Goal: Find specific fact: Find specific fact

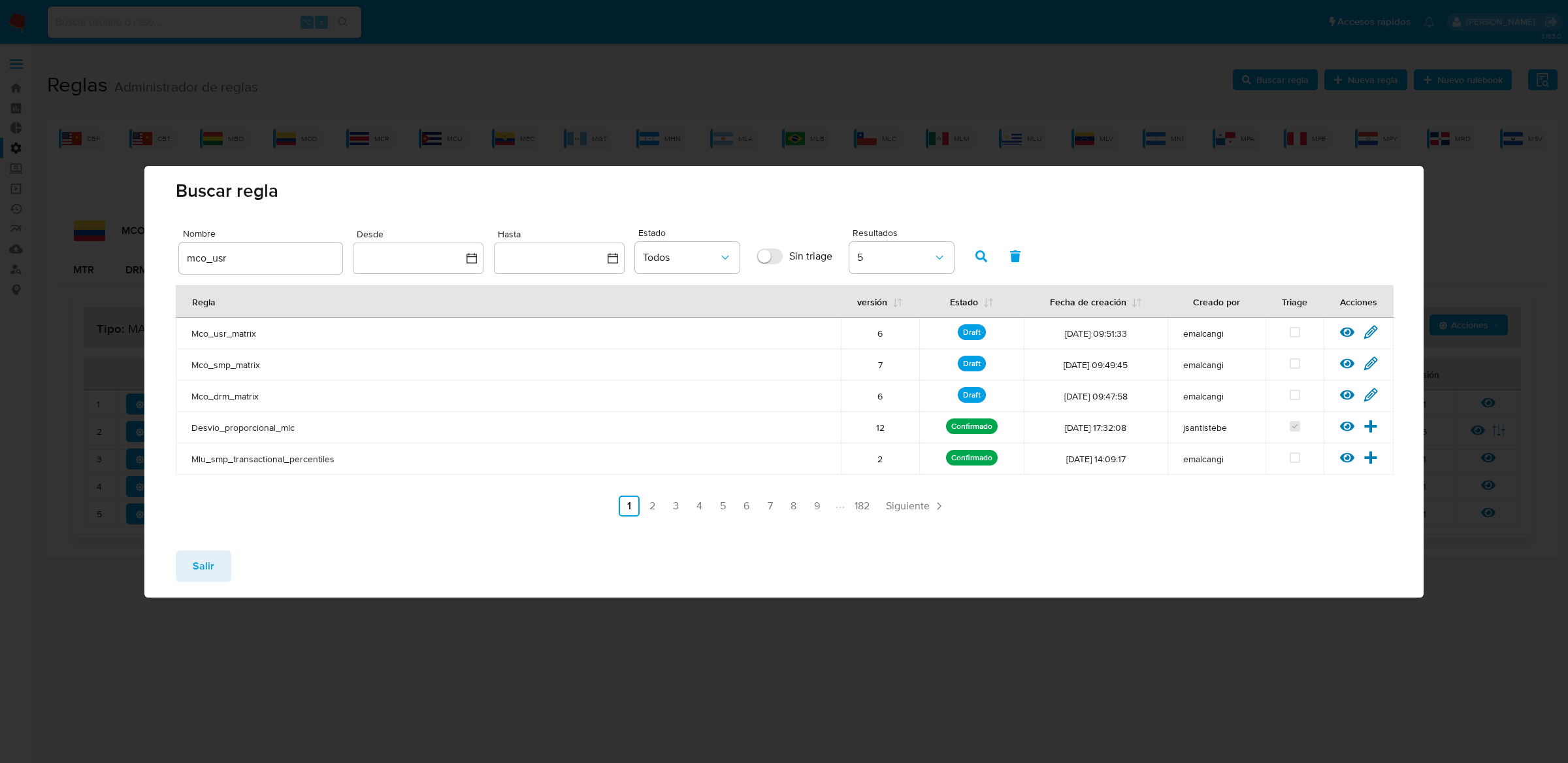
click at [225, 565] on button "Salir" at bounding box center [204, 566] width 56 height 32
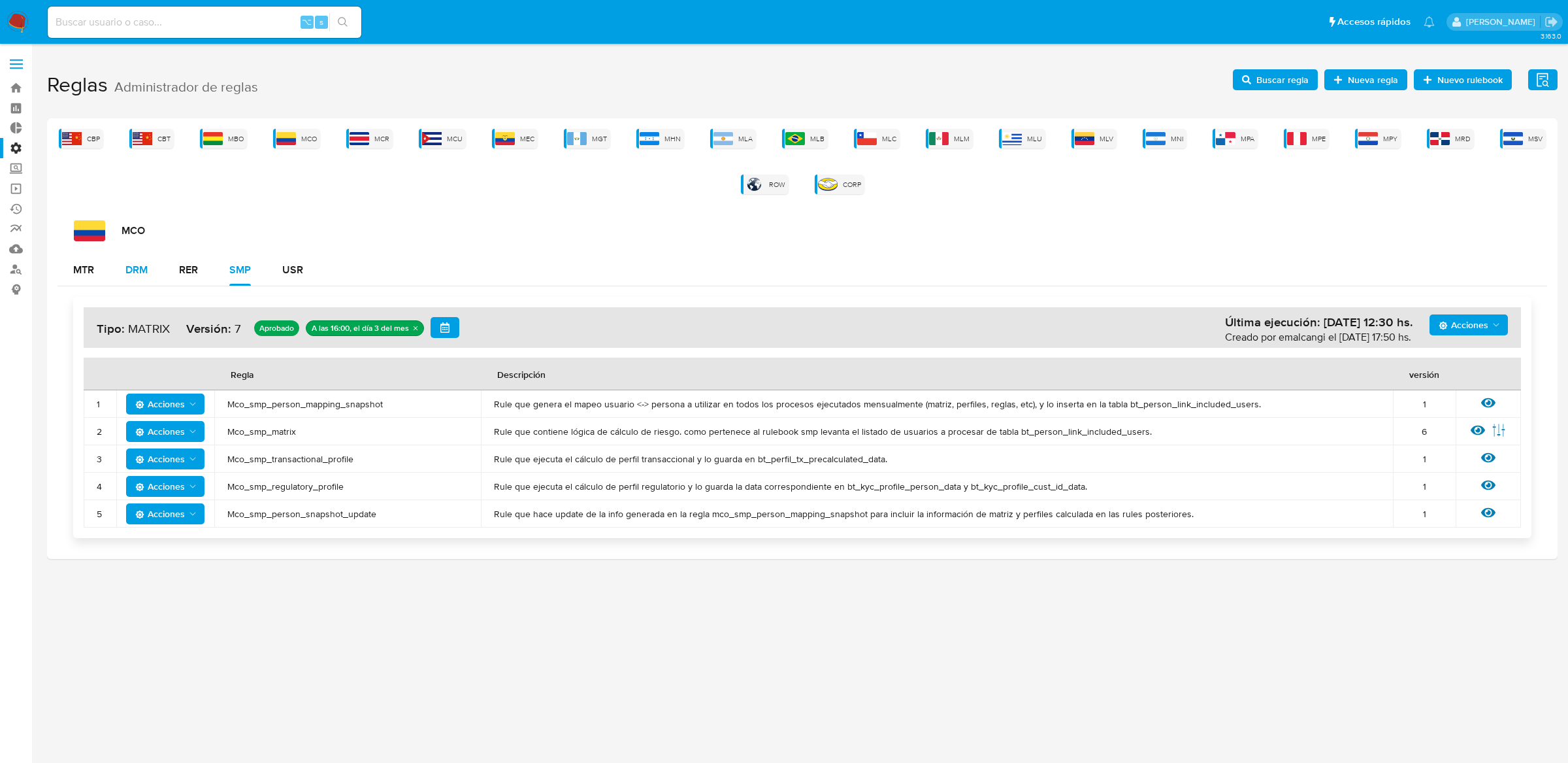
click at [144, 273] on div "DRM" at bounding box center [137, 270] width 23 height 11
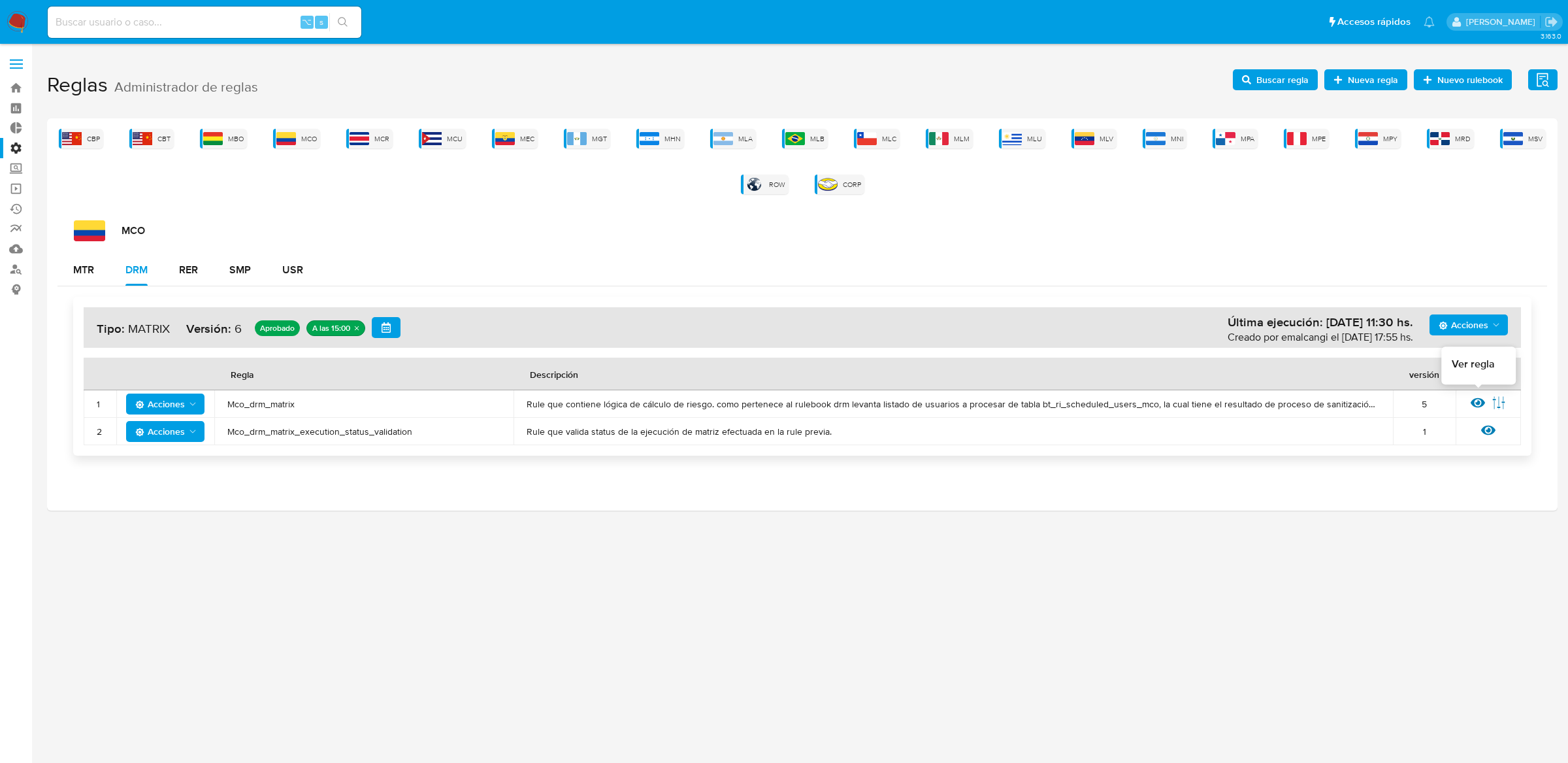
click at [1479, 397] on icon at bounding box center [1478, 402] width 14 height 14
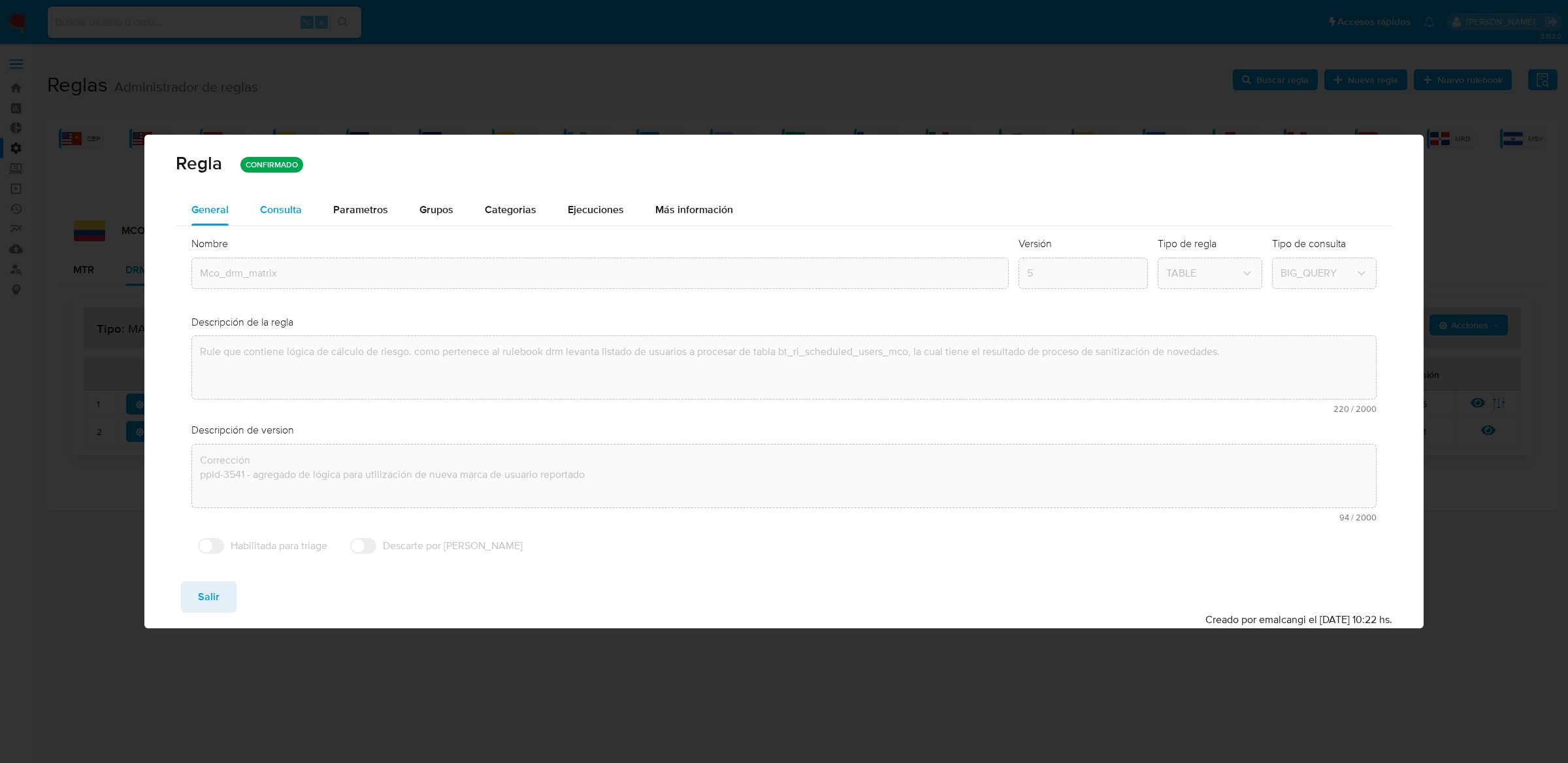
click at [313, 208] on button "Consulta" at bounding box center [280, 210] width 73 height 32
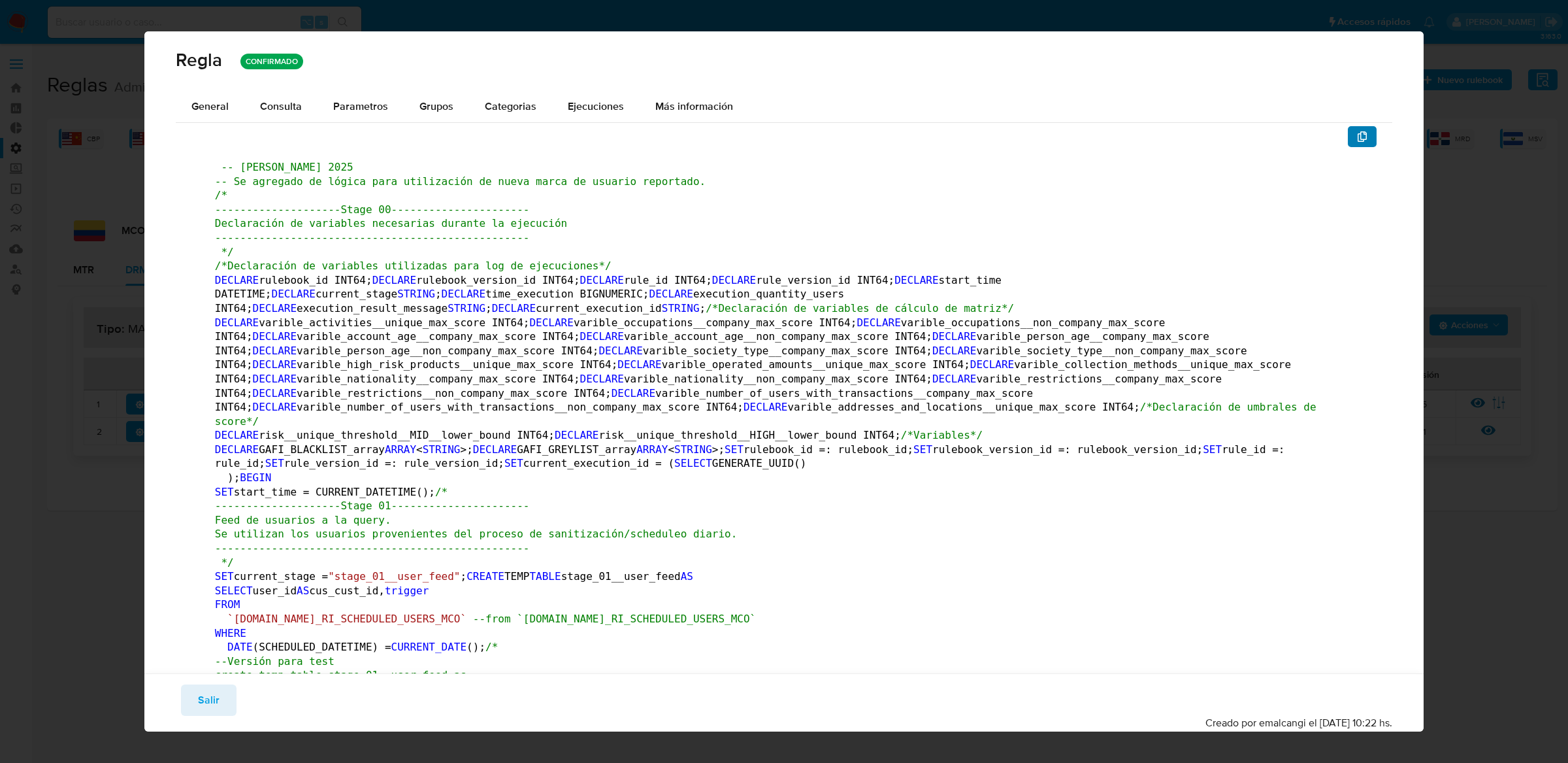
click at [1358, 134] on icon "button" at bounding box center [1362, 137] width 9 height 11
click at [209, 703] on span "Salir" at bounding box center [209, 700] width 22 height 29
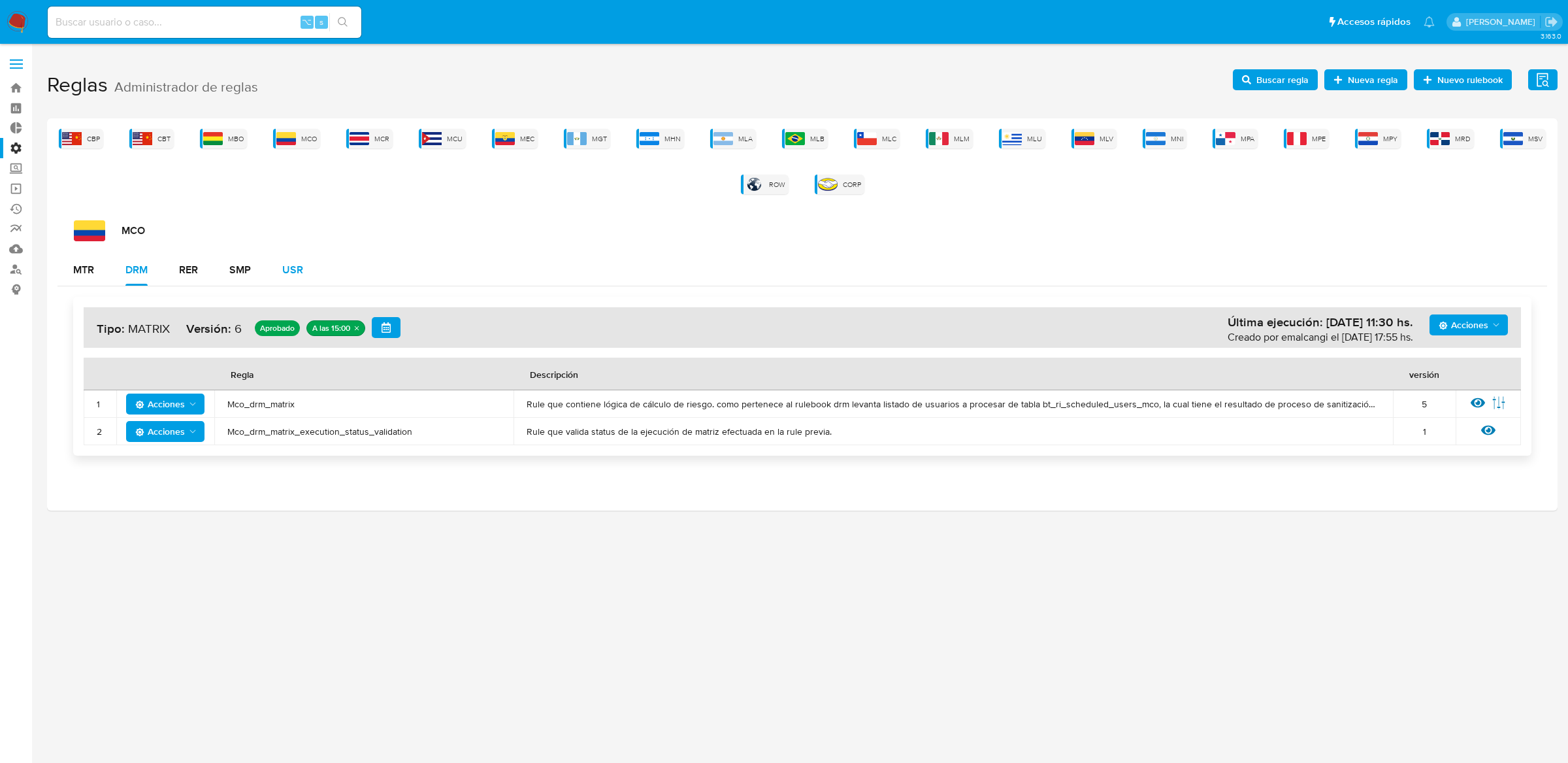
click at [281, 260] on button "USR" at bounding box center [293, 270] width 53 height 32
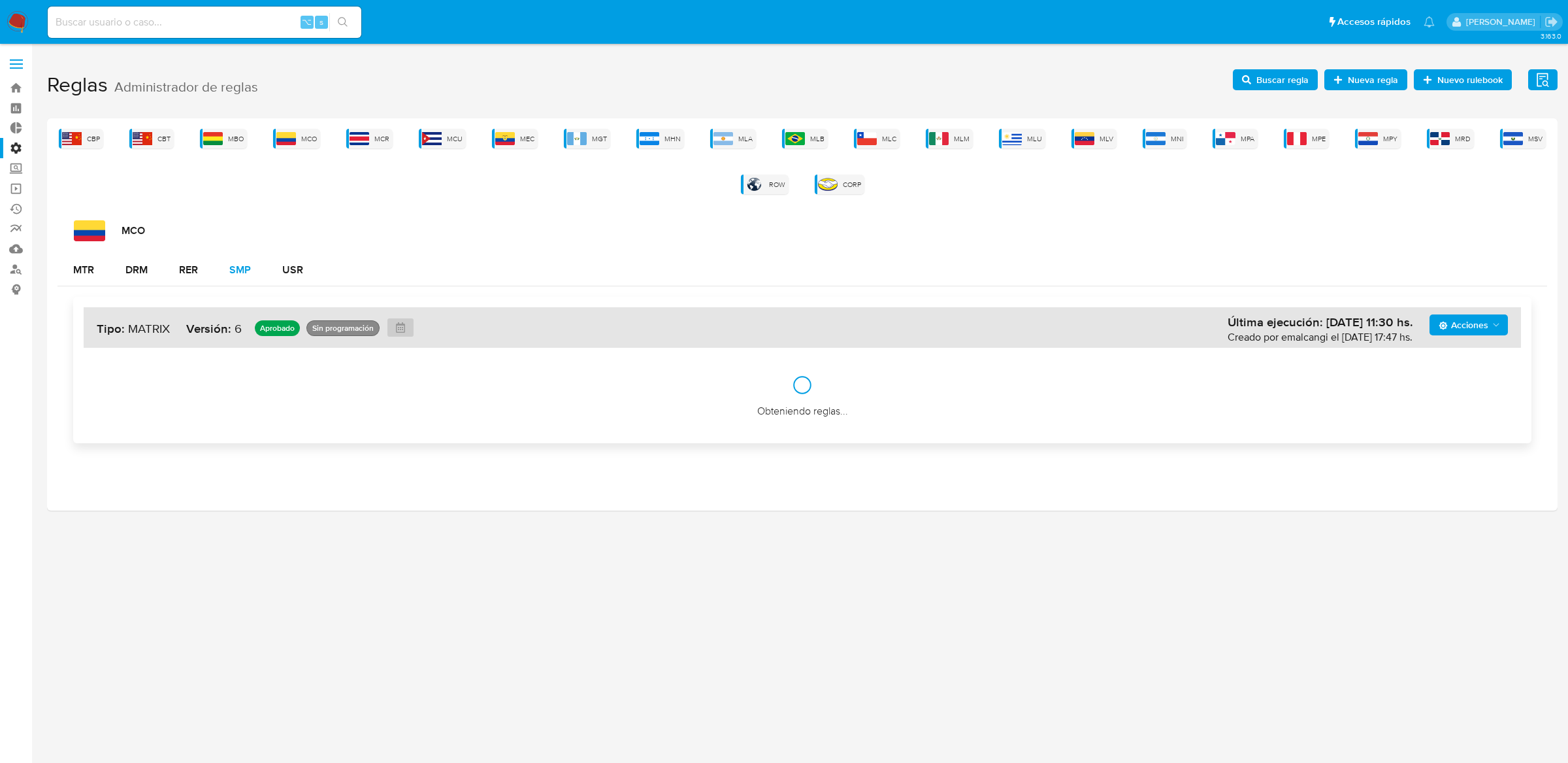
click at [239, 270] on div "SMP" at bounding box center [240, 270] width 22 height 11
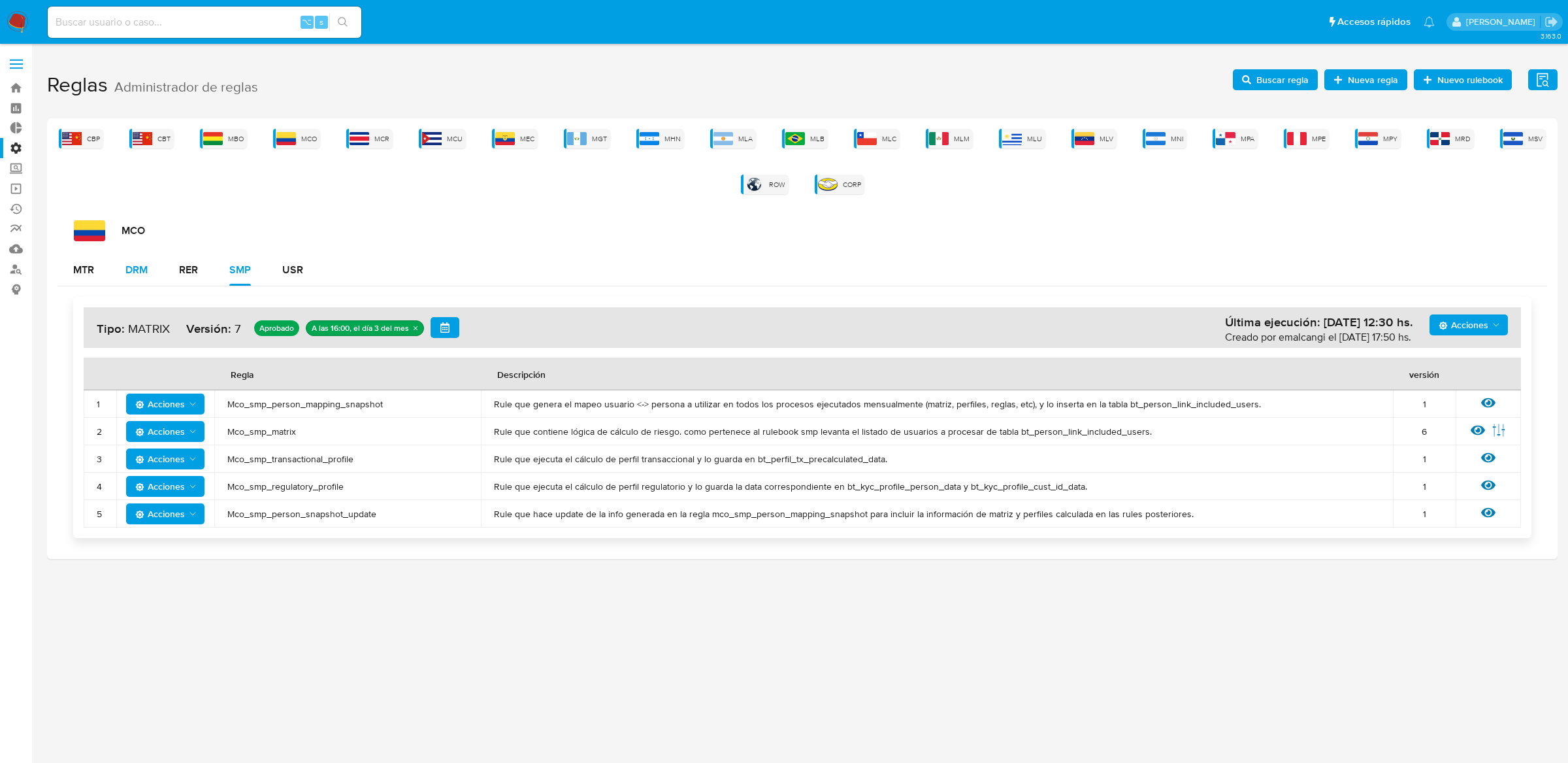
click at [143, 267] on div "DRM" at bounding box center [137, 270] width 23 height 11
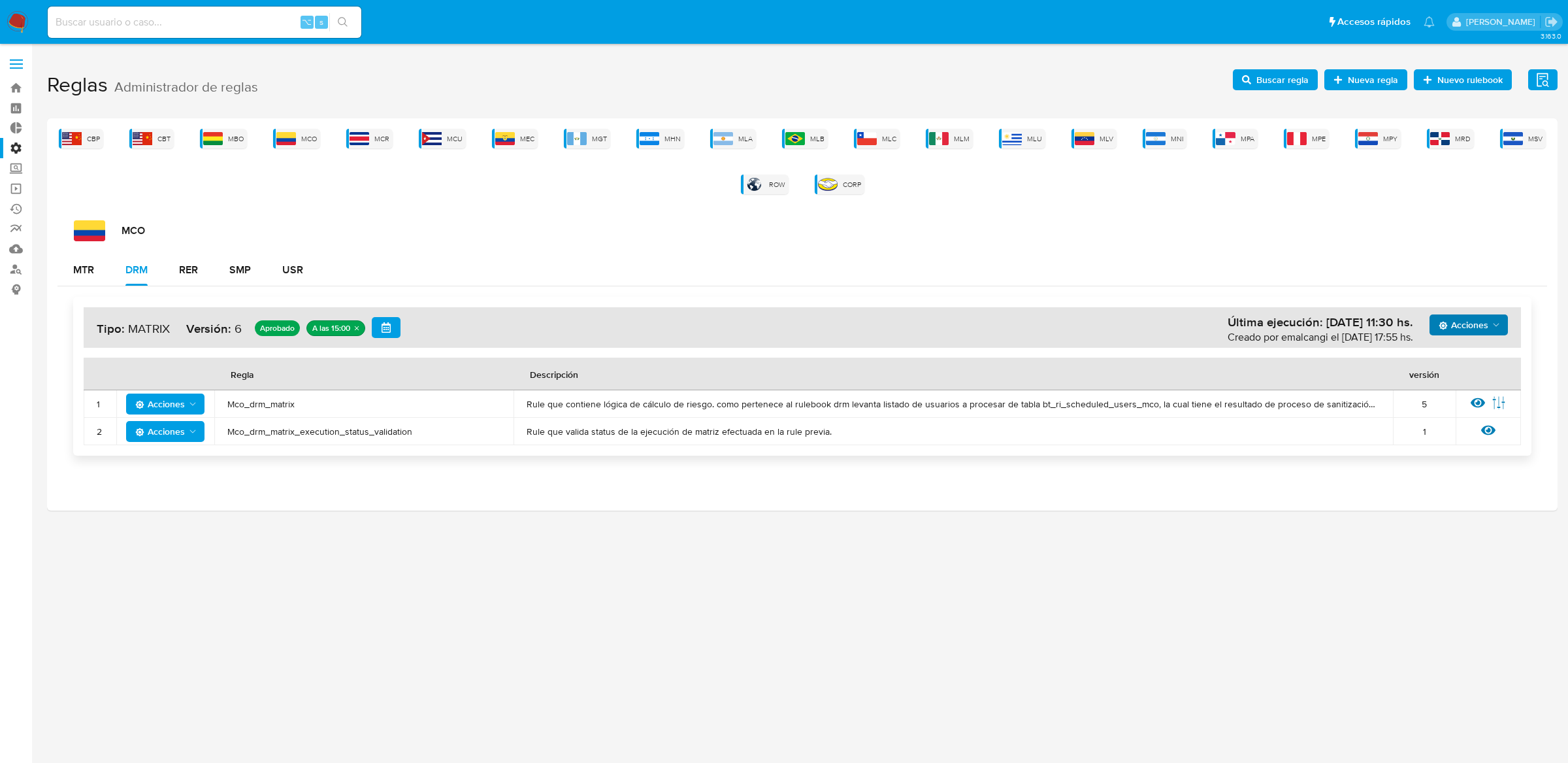
click at [1452, 321] on span "Acciones" at bounding box center [1464, 325] width 50 height 21
click at [1427, 478] on button "Ejecuciones" at bounding box center [1468, 483] width 118 height 32
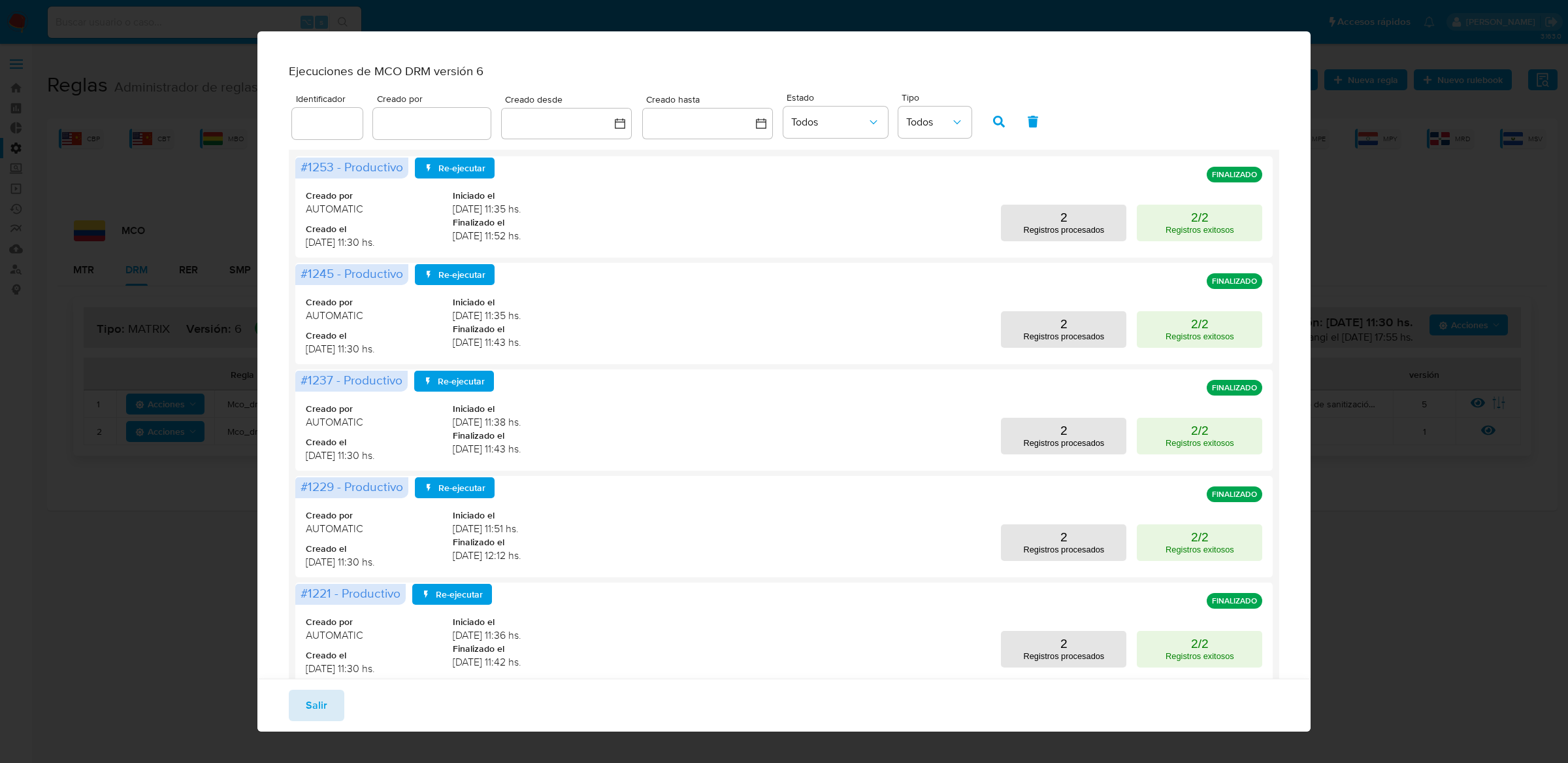
click at [312, 698] on span "Salir" at bounding box center [316, 705] width 22 height 29
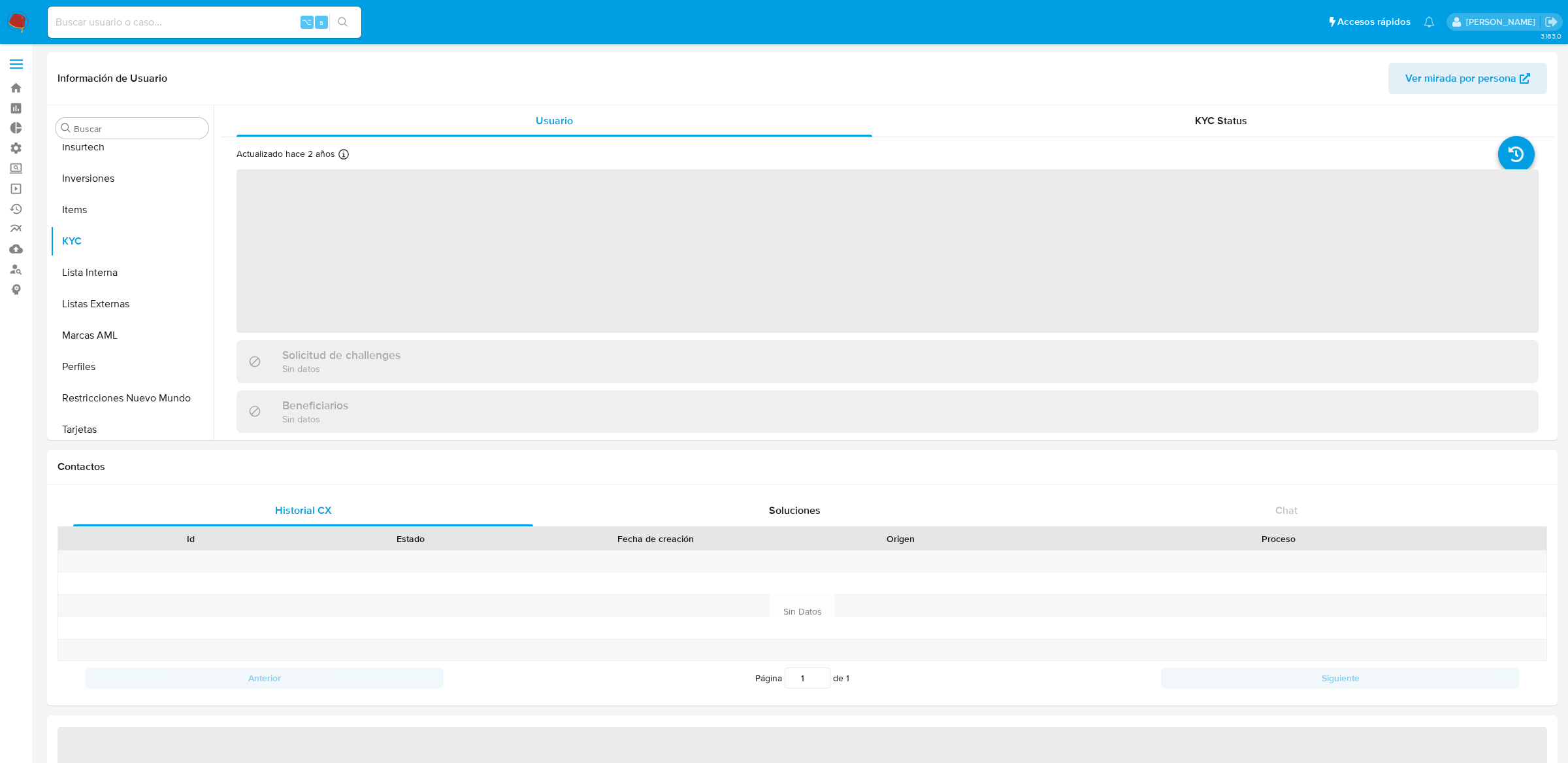
scroll to position [707, 0]
click at [258, 19] on input at bounding box center [205, 22] width 314 height 17
paste input "select * from `meli-bi-data.WHOWNER.BT_CCARD_MONZA_CONSUMPTIONS` WHERE SIT_SITE…"
type input "select * from `meli-bi-data.WHOWNER.BT_CCARD_MONZA_CONSUMPTIONS` WHERE SIT_SITE…"
select select "10"
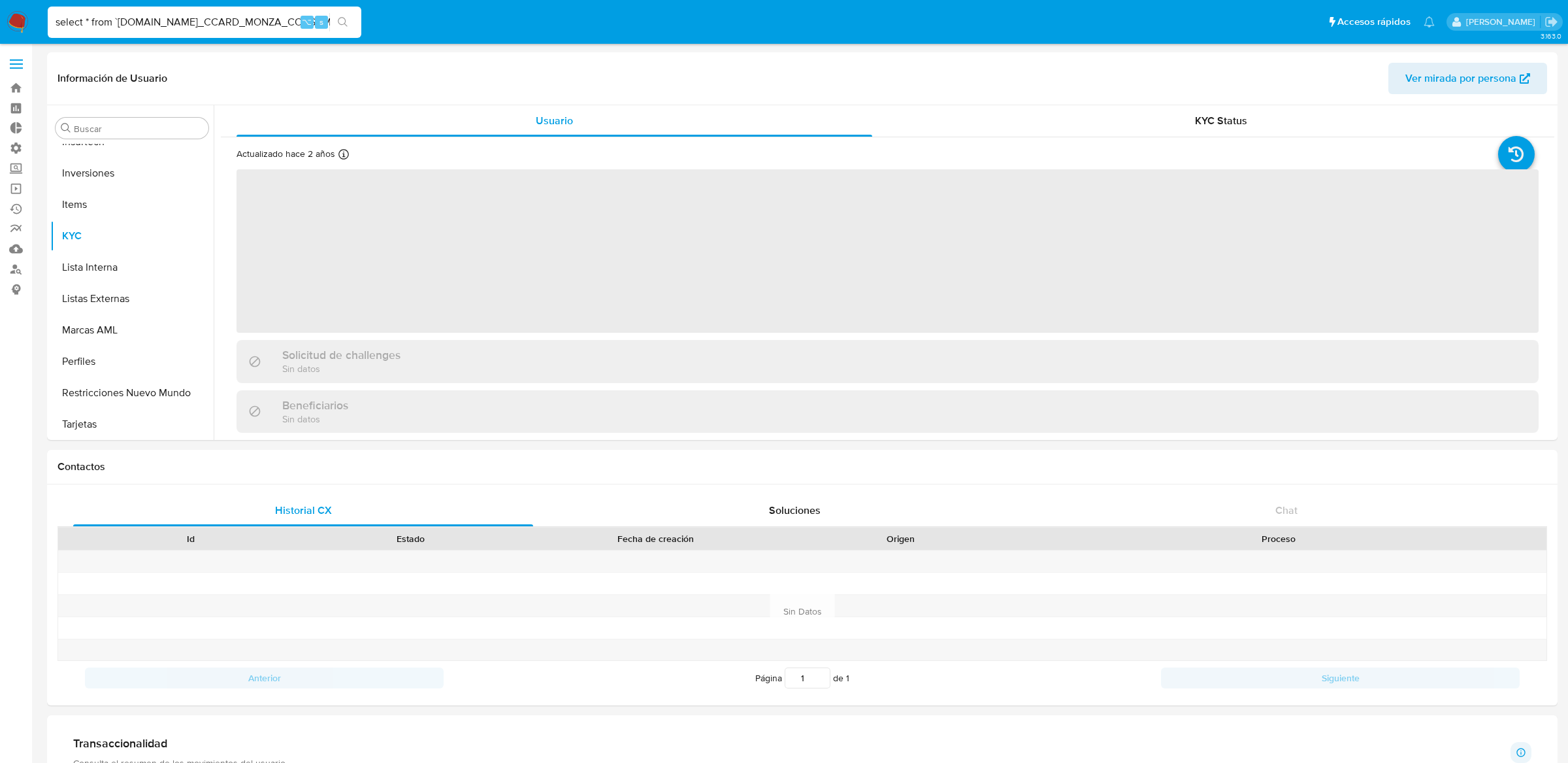
scroll to position [0, 384]
type input "select * from `meli-bi-data.WHOWNER.BT_CCARD_MONZA_CONSUMPTIONS` WHERE SIT_SITE…"
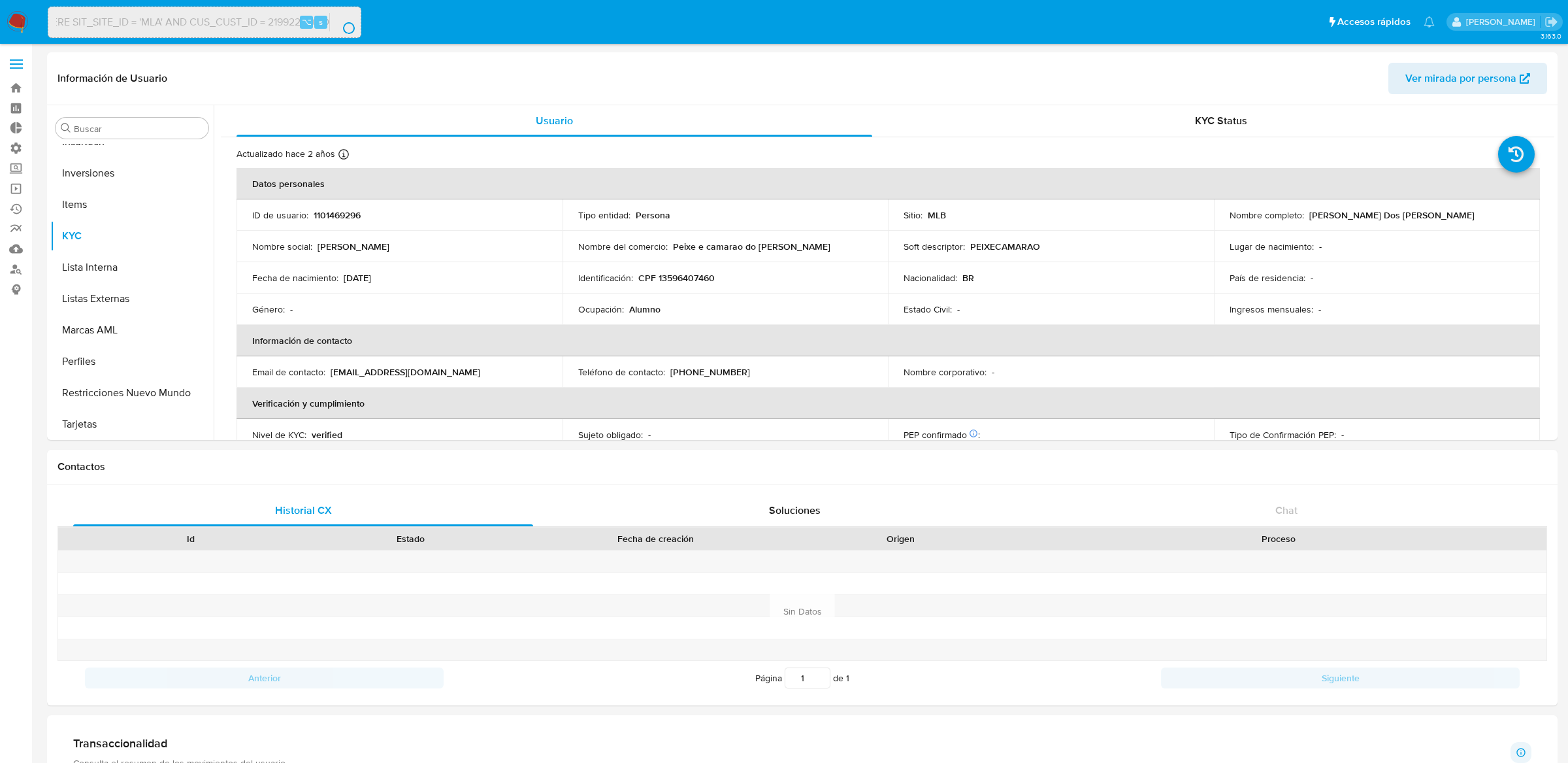
scroll to position [0, 0]
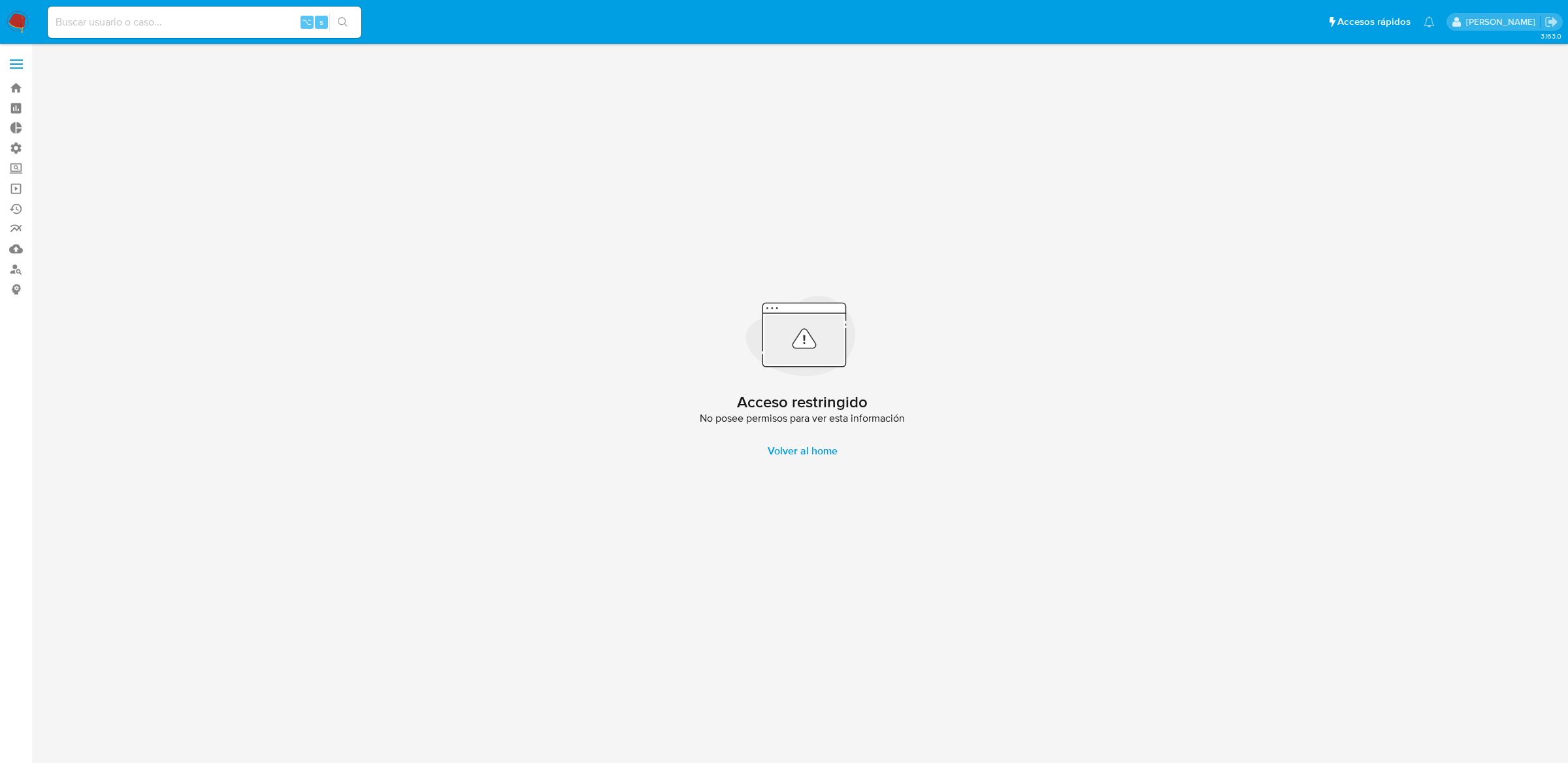
click at [258, 19] on input at bounding box center [205, 22] width 314 height 17
type input "ericmalcangi"
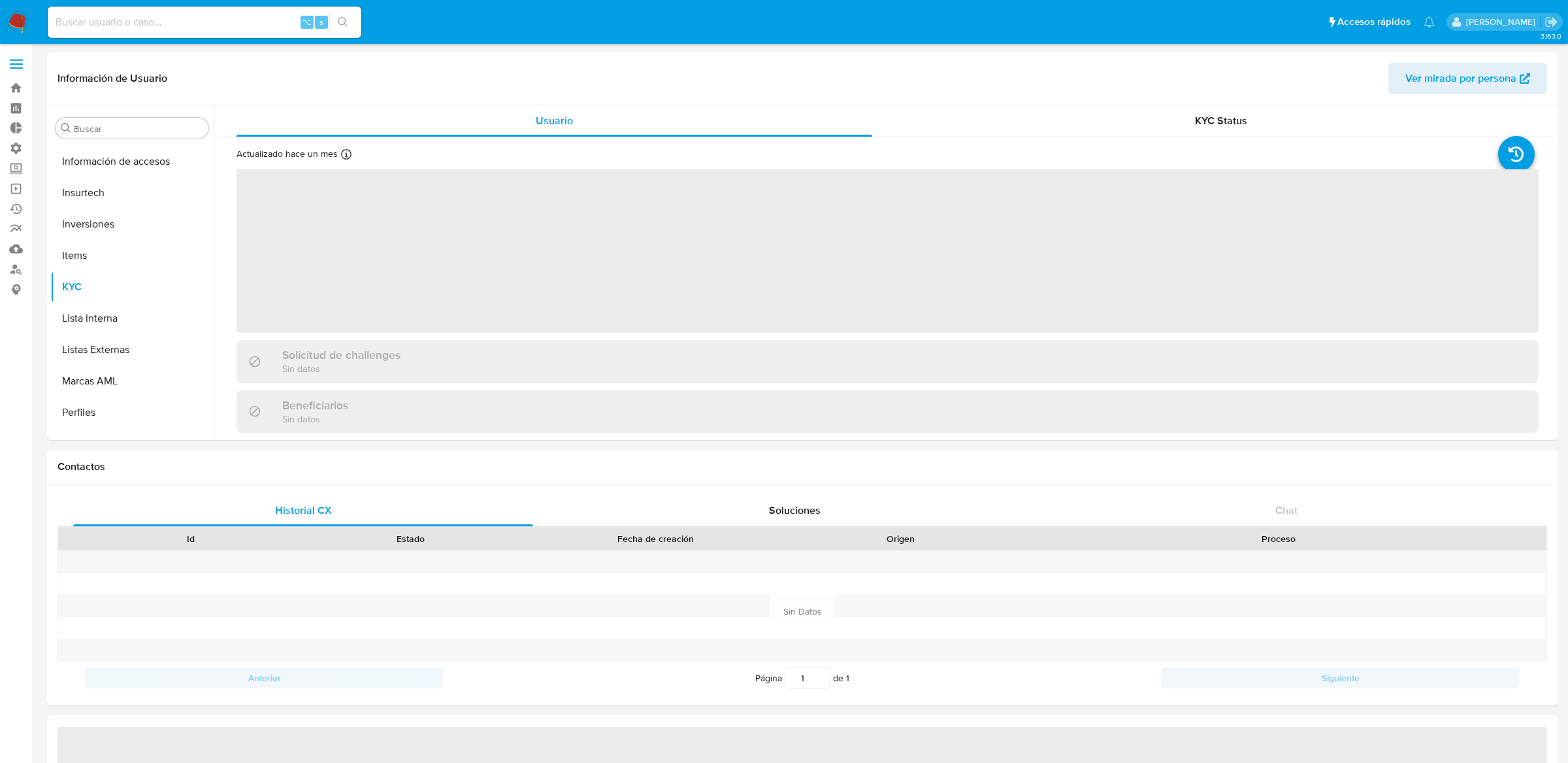
scroll to position [707, 0]
select select "10"
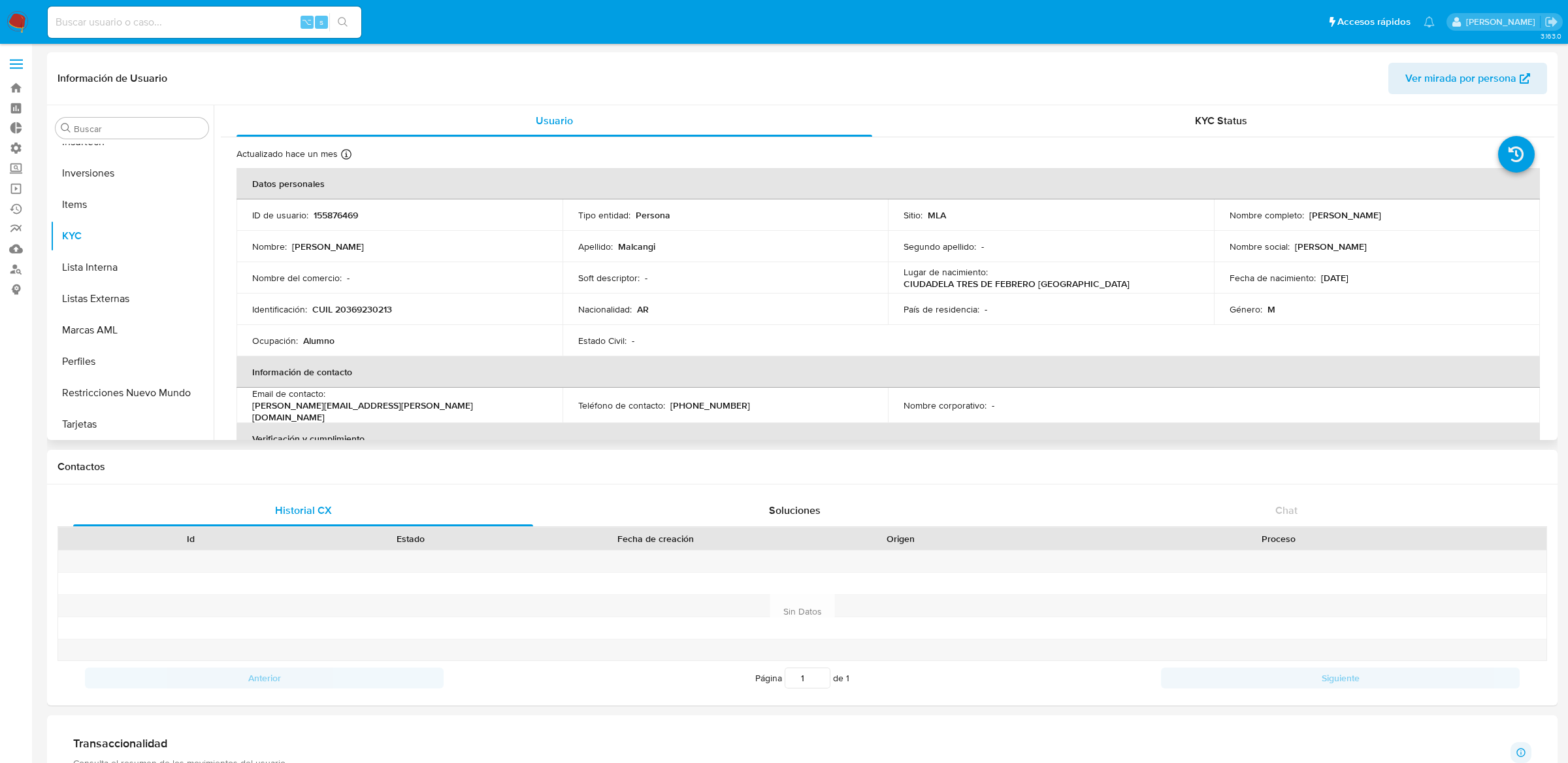
click at [350, 216] on p "155876469" at bounding box center [336, 215] width 44 height 12
copy p "155876469"
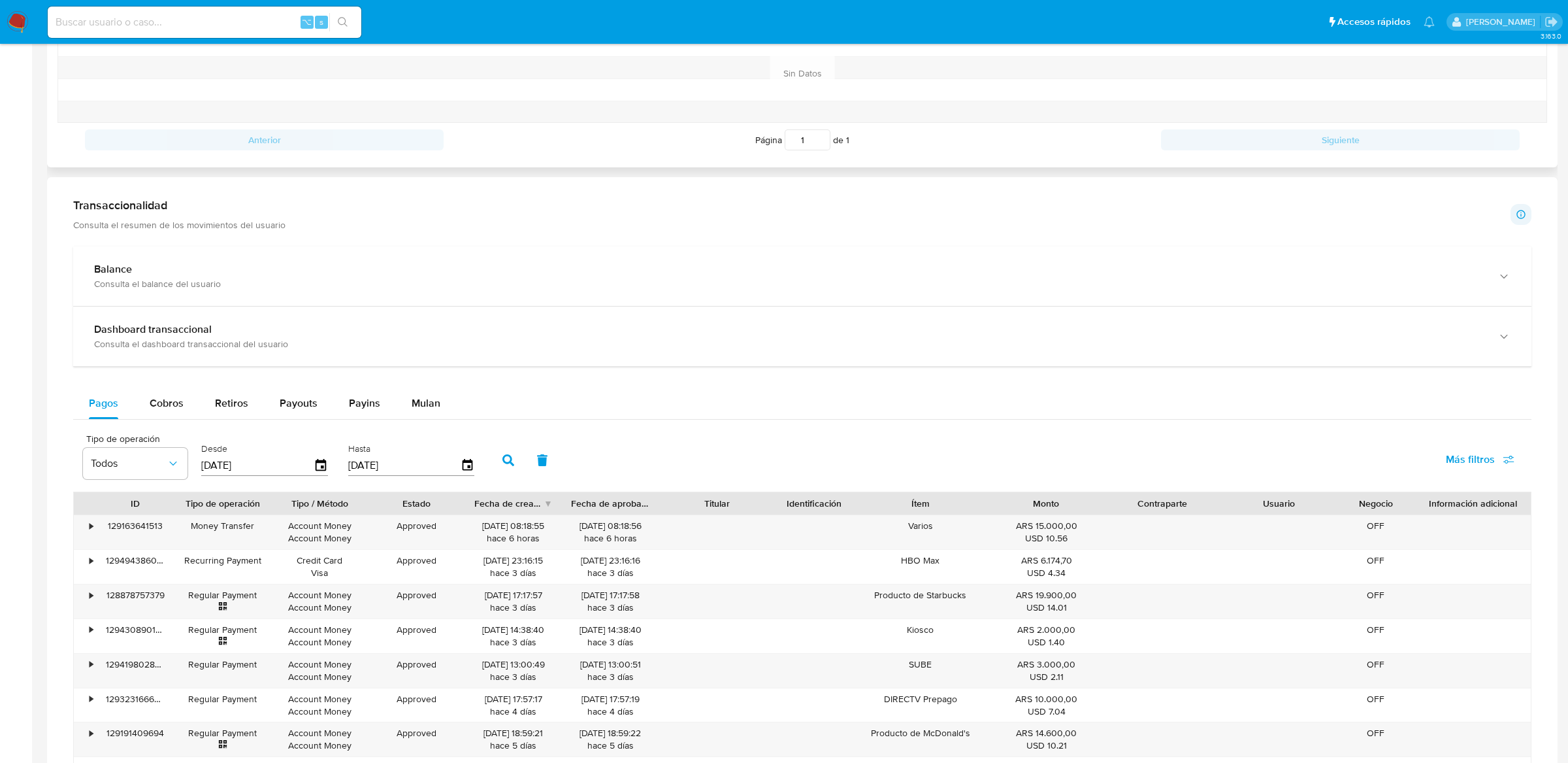
scroll to position [501, 0]
